Goal: Transaction & Acquisition: Purchase product/service

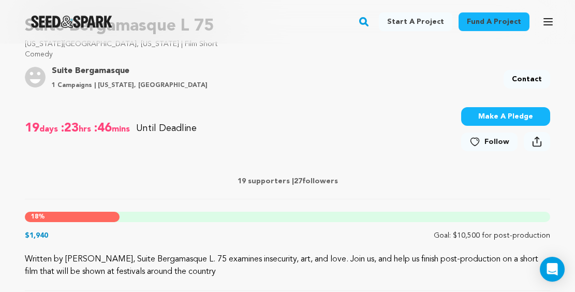
scroll to position [345, 0]
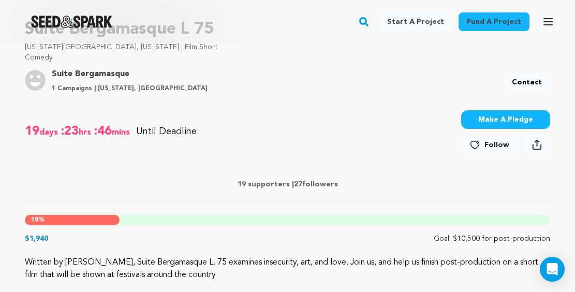
click at [488, 118] on button "Make A Pledge" at bounding box center [505, 119] width 89 height 19
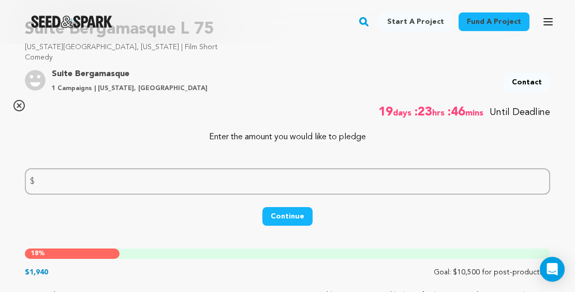
drag, startPoint x: 575, startPoint y: 51, endPoint x: 575, endPoint y: 73, distance: 22.3
copy div "Comedy Project By Suite Bergamasque 1 Campaigns | New York, United States Conta…"
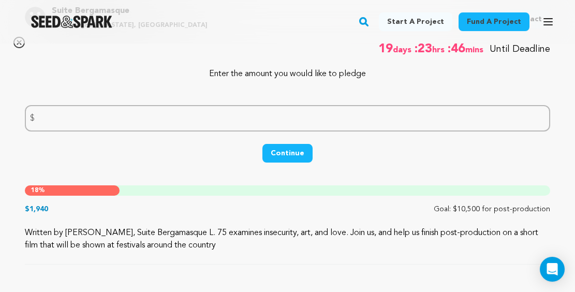
scroll to position [253, 0]
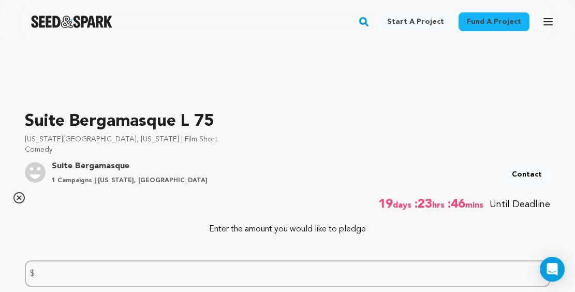
click at [456, 148] on p "Comedy" at bounding box center [288, 149] width 526 height 10
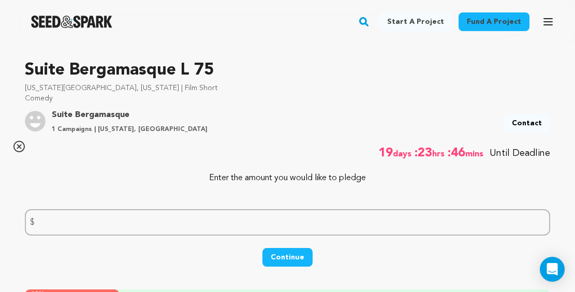
scroll to position [307, 0]
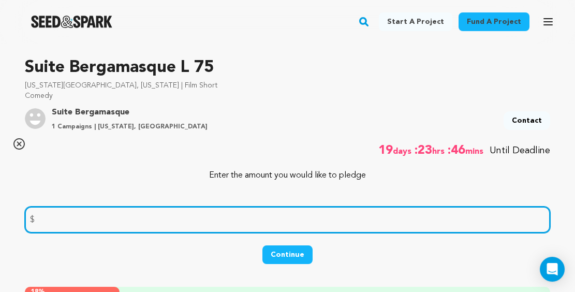
click at [82, 216] on input "number" at bounding box center [288, 220] width 526 height 26
type input "50"
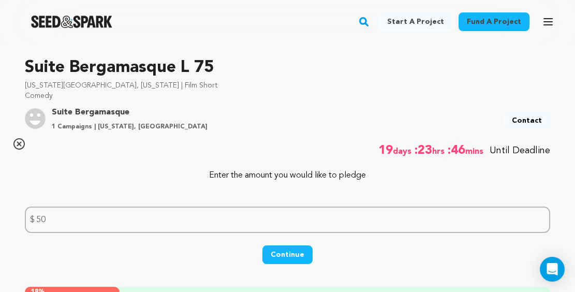
click at [287, 255] on button "Continue" at bounding box center [288, 254] width 50 height 19
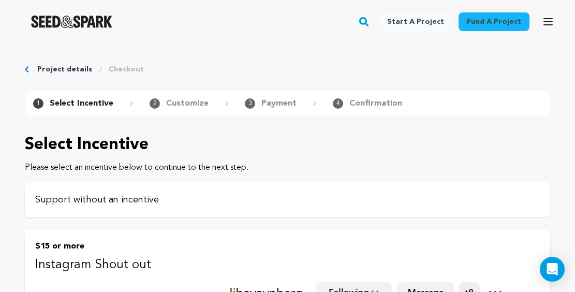
click at [308, 200] on p "Support without an incentive" at bounding box center [287, 200] width 505 height 14
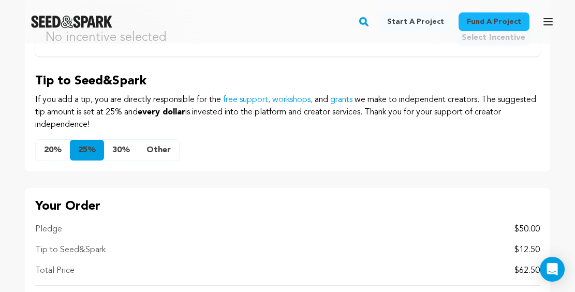
scroll to position [572, 0]
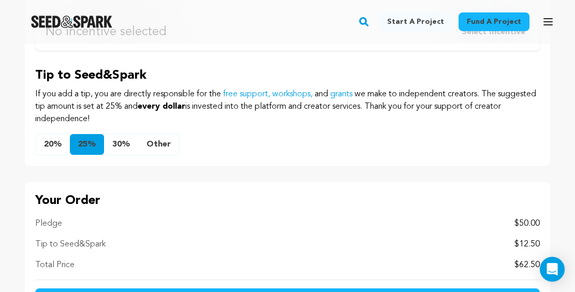
click at [157, 144] on button "Other" at bounding box center [158, 144] width 41 height 21
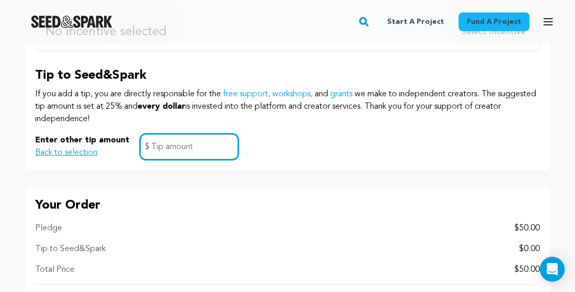
click at [212, 153] on input "text" at bounding box center [189, 147] width 99 height 26
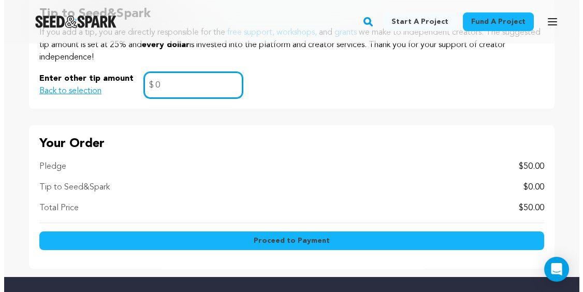
scroll to position [639, 0]
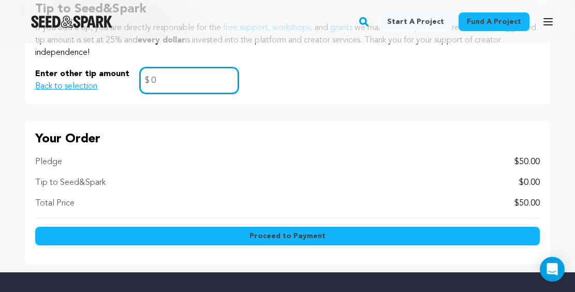
type input "0"
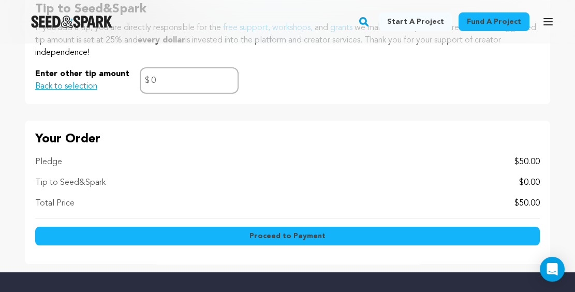
click at [257, 238] on span "Proceed to Payment" at bounding box center [288, 236] width 76 height 10
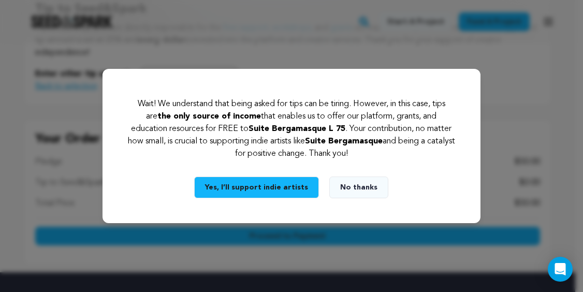
click at [349, 190] on button "No thanks" at bounding box center [358, 188] width 59 height 22
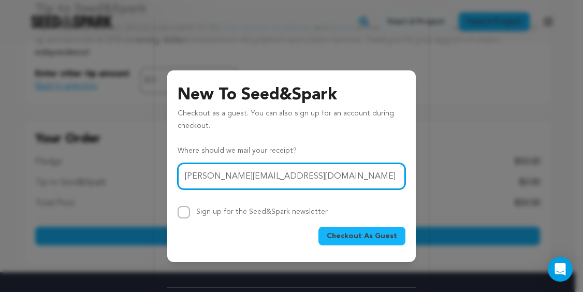
type input "adita@aol.com"
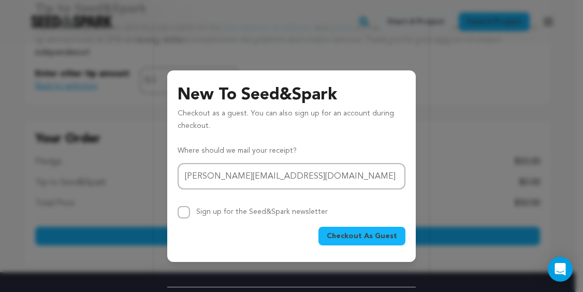
click at [360, 238] on span "Checkout As Guest" at bounding box center [362, 236] width 70 height 10
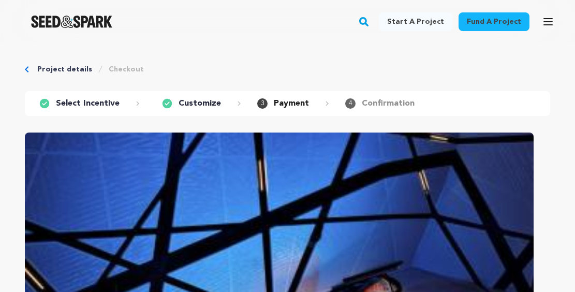
scroll to position [415, 0]
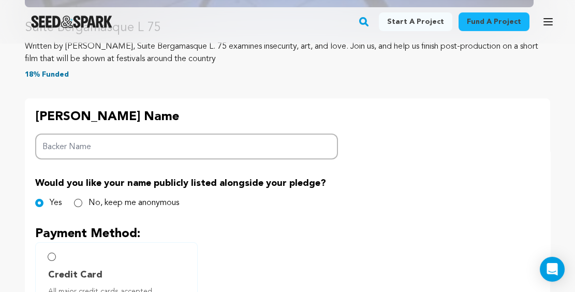
click at [73, 153] on input "Backer Name" at bounding box center [186, 147] width 303 height 26
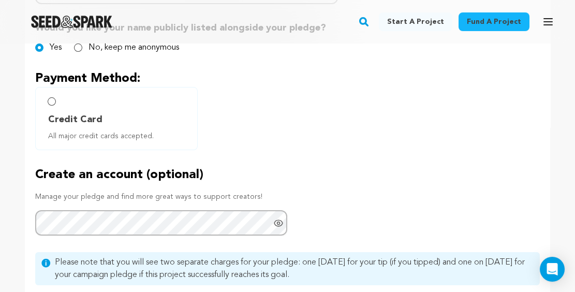
type input "[PERSON_NAME]"
click at [52, 100] on input "Credit Card All major credit cards accepted." at bounding box center [52, 101] width 8 height 8
radio input "false"
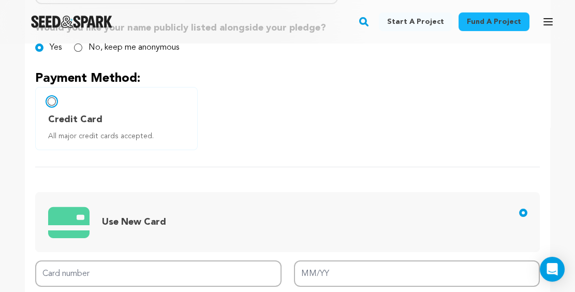
scroll to position [726, 0]
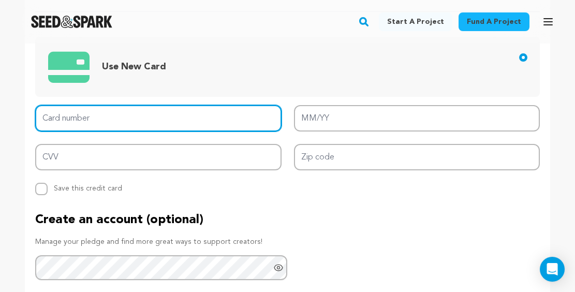
click at [77, 119] on input "Card number" at bounding box center [158, 118] width 246 height 26
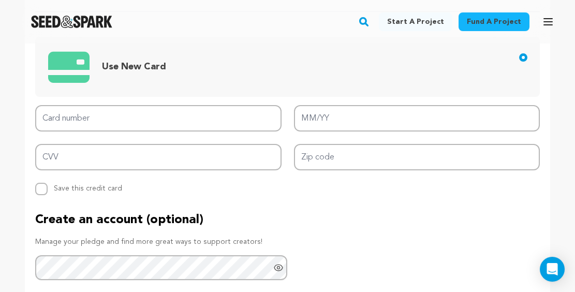
click at [310, 63] on span "Use New Card" at bounding box center [289, 67] width 483 height 42
click at [519, 62] on input "Use New Card" at bounding box center [523, 57] width 8 height 8
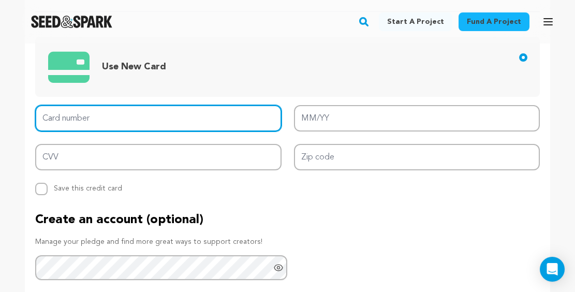
click at [163, 117] on input "Card number" at bounding box center [158, 118] width 246 height 26
type input "[CREDIT_CARD_NUMBER]"
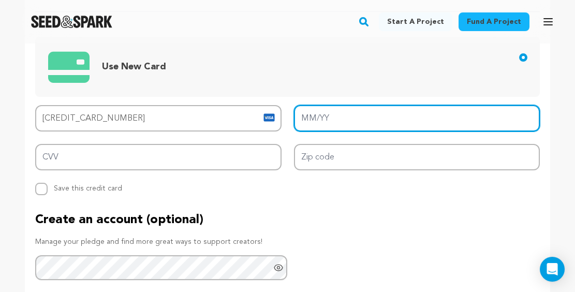
click at [313, 113] on input "MM/YY" at bounding box center [417, 118] width 246 height 26
type input "10/28"
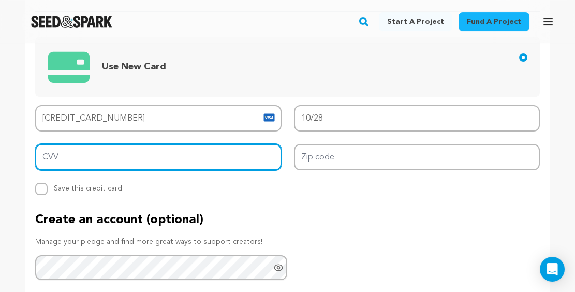
click at [46, 156] on input "CVV" at bounding box center [158, 157] width 246 height 26
type input "797"
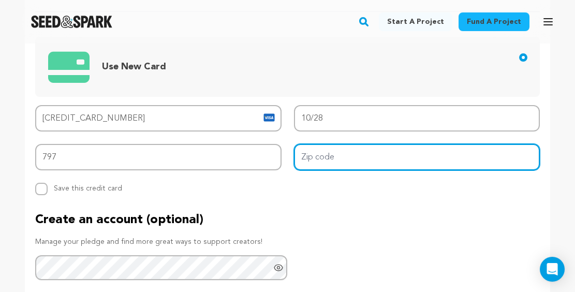
click at [306, 154] on input "Zip code" at bounding box center [417, 157] width 246 height 26
type input "10468"
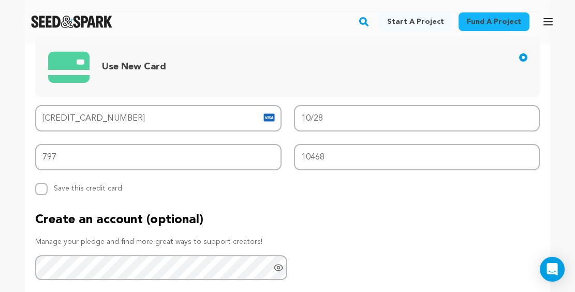
drag, startPoint x: 573, startPoint y: 144, endPoint x: 575, endPoint y: 150, distance: 6.3
click at [575, 150] on html "Fund a project Start a project Search Login Sign up Start a project" at bounding box center [287, 116] width 575 height 1685
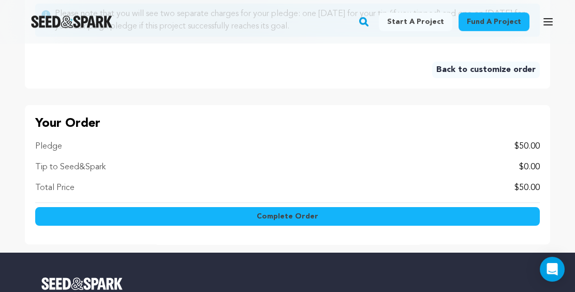
scroll to position [1022, 0]
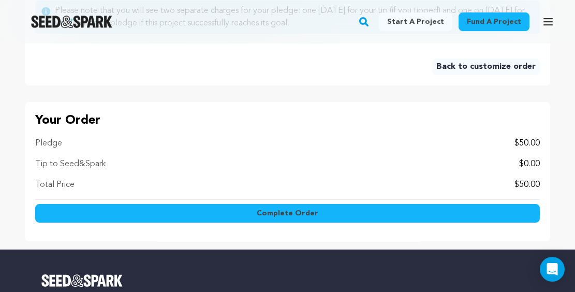
click at [294, 210] on span "Complete Order" at bounding box center [288, 213] width 62 height 10
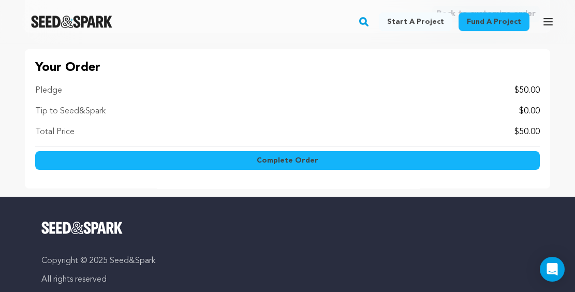
scroll to position [970, 0]
